Goal: Task Accomplishment & Management: Use online tool/utility

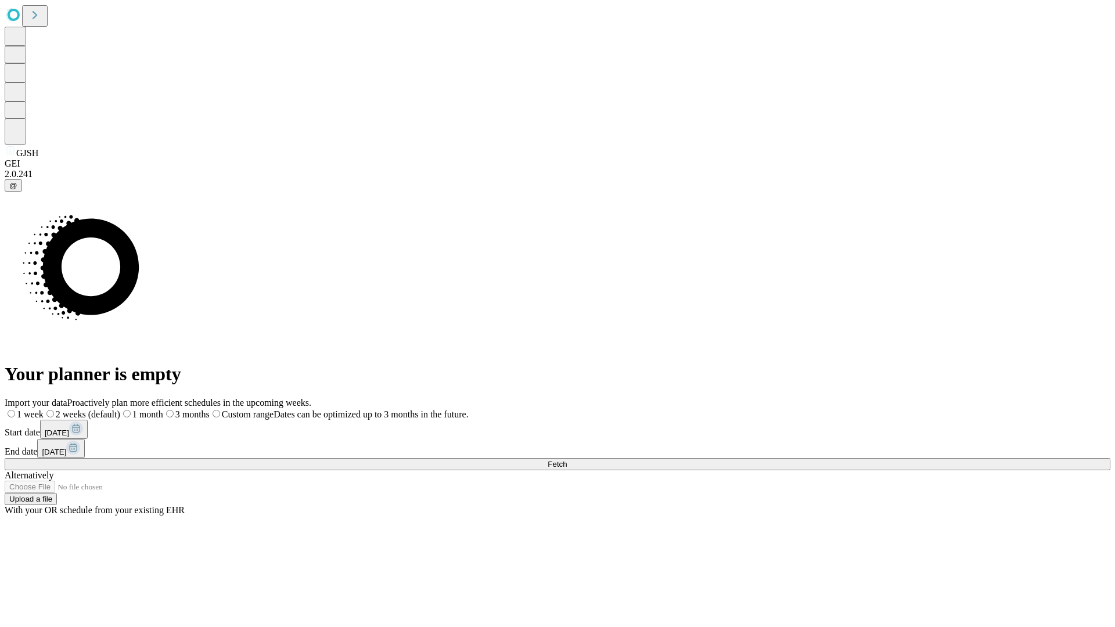
click at [567, 460] on span "Fetch" at bounding box center [557, 464] width 19 height 9
